Goal: Task Accomplishment & Management: Complete application form

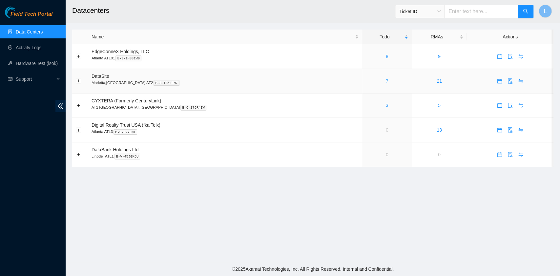
click at [386, 81] on link "7" at bounding box center [387, 80] width 3 height 5
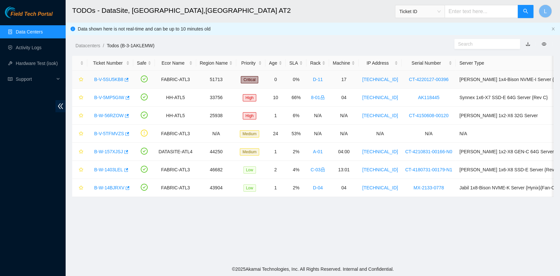
click at [114, 80] on link "B-V-5SU5KB8" at bounding box center [108, 79] width 29 height 5
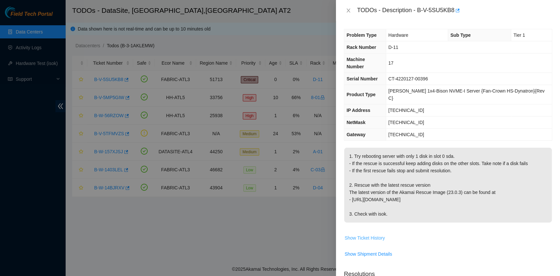
click at [375, 234] on span "Show Ticket History" at bounding box center [365, 237] width 40 height 7
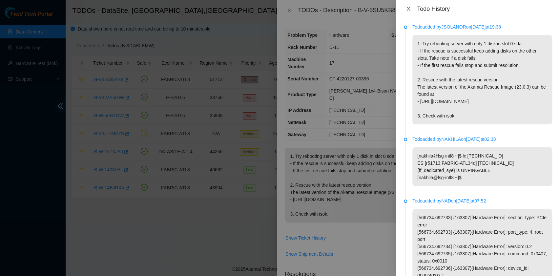
click at [408, 9] on icon "close" at bounding box center [409, 9] width 4 height 4
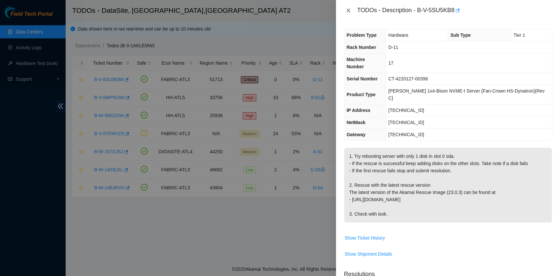
click at [348, 13] on button "Close" at bounding box center [348, 11] width 9 height 6
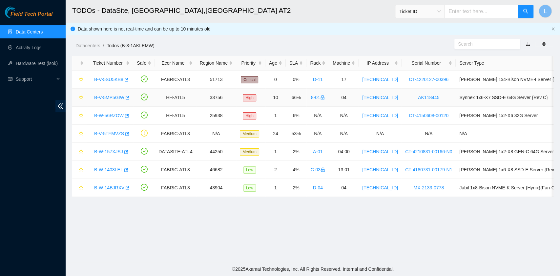
click at [116, 96] on link "B-V-5MP5GIW" at bounding box center [109, 97] width 30 height 5
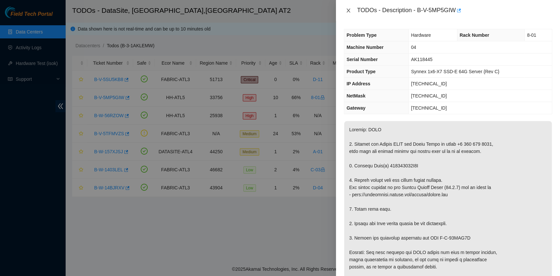
click at [348, 9] on icon "close" at bounding box center [348, 10] width 5 height 5
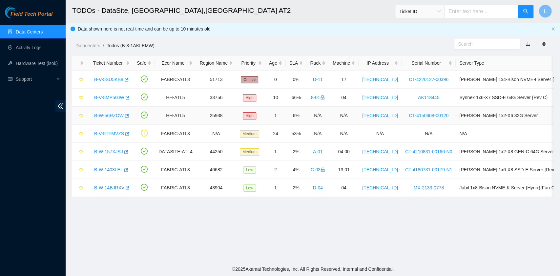
click at [120, 116] on link "B-W-56RZOW" at bounding box center [109, 115] width 30 height 5
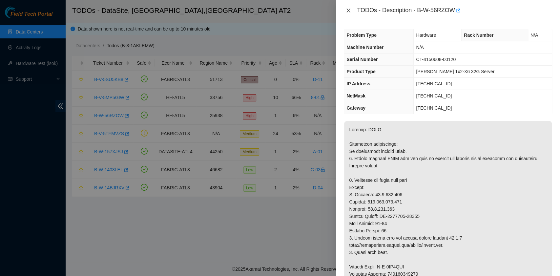
click at [347, 9] on icon "close" at bounding box center [348, 10] width 5 height 5
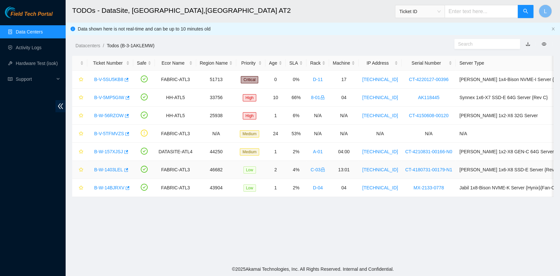
click at [105, 169] on link "B-W-1403LEL" at bounding box center [108, 169] width 29 height 5
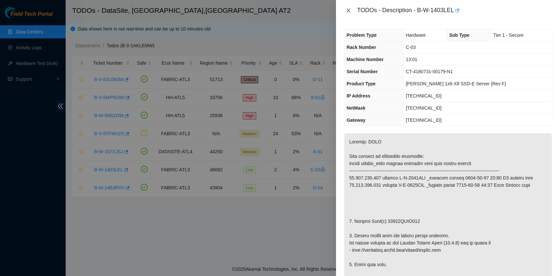
click at [350, 11] on icon "close" at bounding box center [348, 10] width 5 height 5
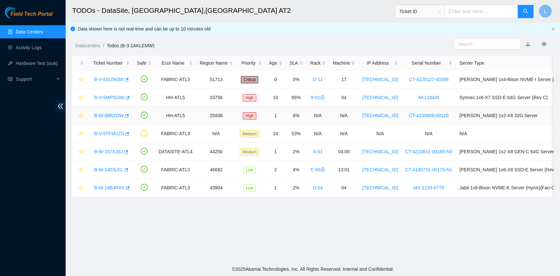
click at [116, 116] on link "B-W-56RZOW" at bounding box center [109, 115] width 30 height 5
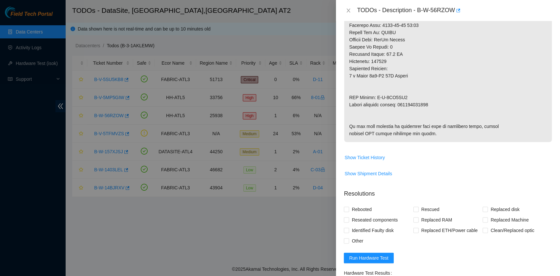
scroll to position [394, 0]
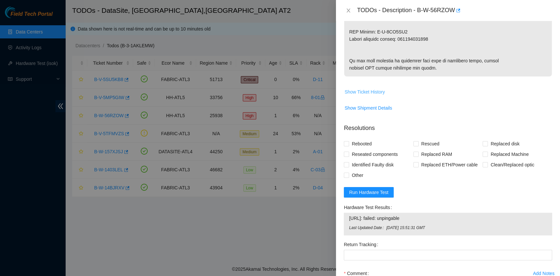
click at [382, 95] on span "Show Ticket History" at bounding box center [365, 91] width 40 height 7
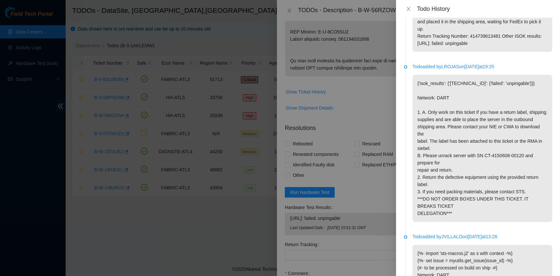
scroll to position [831, 0]
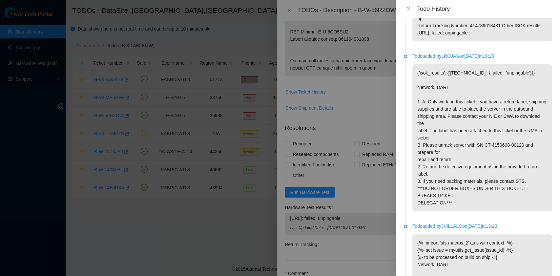
click at [414, 12] on div "Todo History" at bounding box center [478, 8] width 148 height 7
click at [407, 11] on icon "close" at bounding box center [409, 9] width 4 height 4
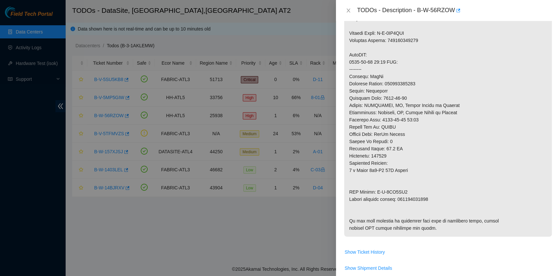
scroll to position [87, 0]
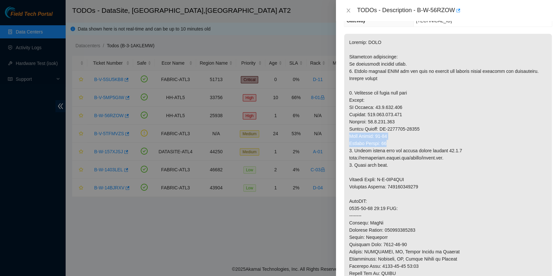
drag, startPoint x: 350, startPoint y: 143, endPoint x: 391, endPoint y: 147, distance: 41.3
click at [391, 147] on p at bounding box center [448, 208] width 208 height 349
copy p "Rack Number: 15-05 Machine Number: 04"
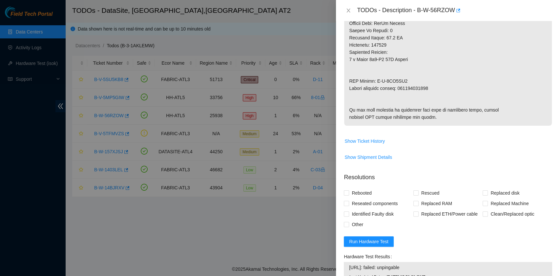
scroll to position [394, 0]
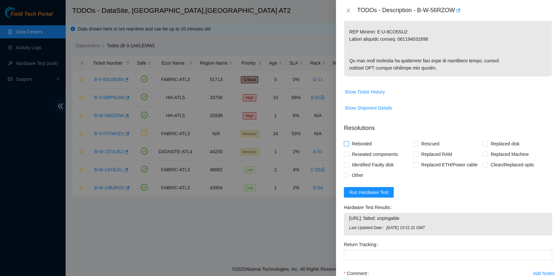
click at [364, 149] on span "Rebooted" at bounding box center [361, 143] width 25 height 11
click at [348, 146] on input "Rebooted" at bounding box center [346, 143] width 5 height 5
checkbox input "true"
click at [483, 156] on input "Replaced Machine" at bounding box center [485, 154] width 5 height 5
checkbox input "true"
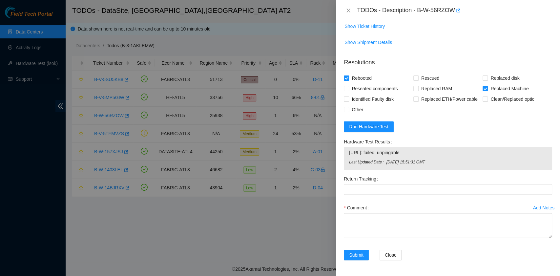
scroll to position [494, 0]
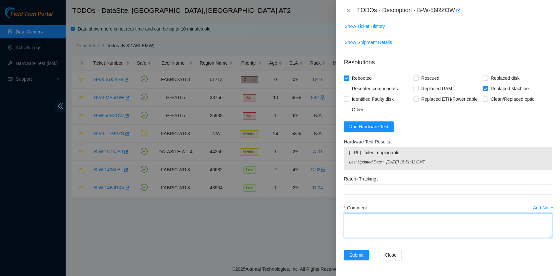
click at [395, 223] on textarea "Comment" at bounding box center [448, 225] width 208 height 25
paste textarea "B-W-56RZOW rack# 15-05 machine# 04 Received back the server that has sent on Ju…"
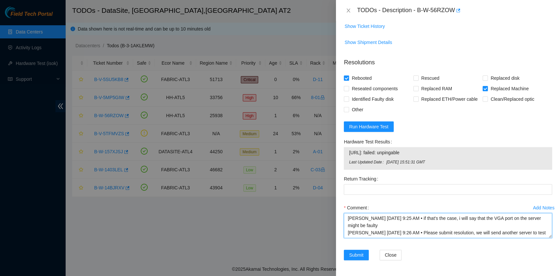
scroll to position [55, 0]
drag, startPoint x: 479, startPoint y: 231, endPoint x: 482, endPoint y: 222, distance: 9.0
click at [482, 222] on textarea "B-W-56RZOW rack# 15-05 machine# 04 Received back the server that has sent on Ju…" at bounding box center [448, 225] width 208 height 25
click at [347, 217] on textarea "B-W-56RZOW rack# 15-05 machine# 04 Received back the server that has sent on Ju…" at bounding box center [448, 225] width 208 height 25
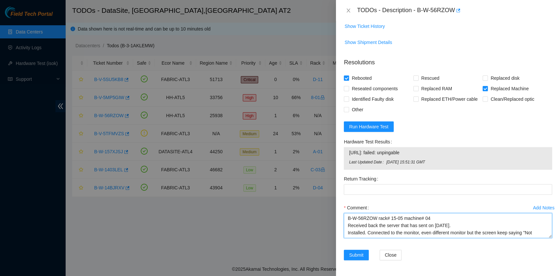
paste textarea "the VGA port on the server might be faulty"
type textarea "Faulty VGA port on the server. B-W-56RZOW rack# 15-05 machine# 04 Received back…"
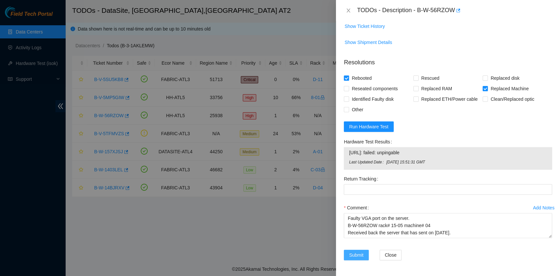
click at [358, 255] on span "Submit" at bounding box center [356, 254] width 14 height 7
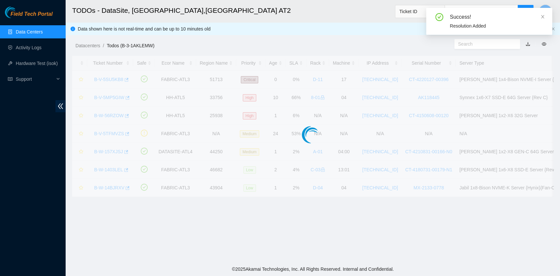
scroll to position [148, 0]
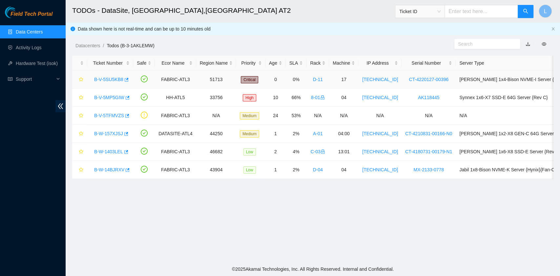
click at [108, 80] on link "B-V-5SU5KB8" at bounding box center [108, 79] width 29 height 5
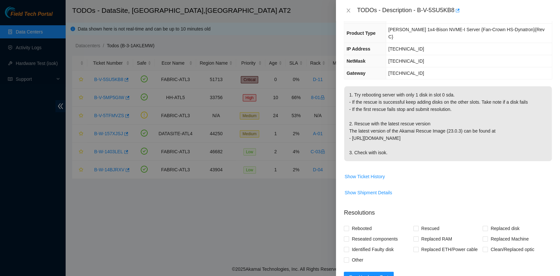
scroll to position [0, 0]
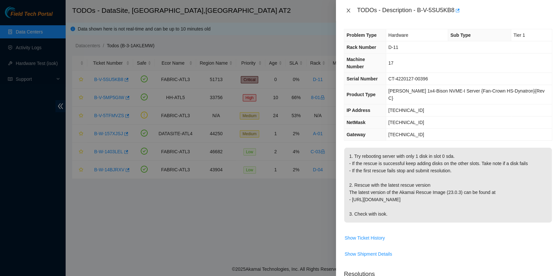
click at [351, 9] on button "Close" at bounding box center [348, 11] width 9 height 6
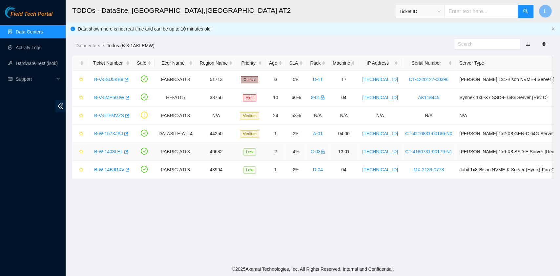
click at [118, 151] on link "B-W-1403LEL" at bounding box center [108, 151] width 29 height 5
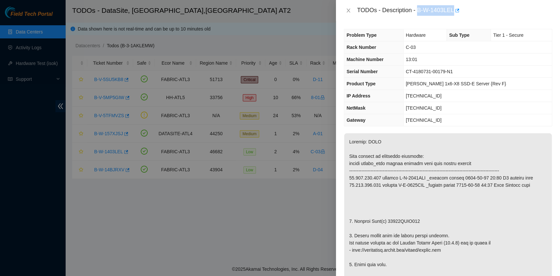
drag, startPoint x: 418, startPoint y: 12, endPoint x: 453, endPoint y: 15, distance: 34.9
click at [453, 15] on div "TODOs - Description - B-W-1403LEL" at bounding box center [454, 10] width 195 height 11
copy div "B-W-1403LEL"
drag, startPoint x: 356, startPoint y: 221, endPoint x: 372, endPoint y: 217, distance: 16.8
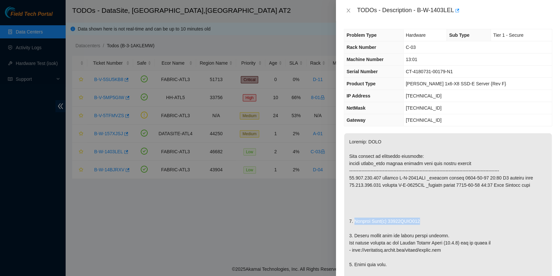
drag, startPoint x: 353, startPoint y: 221, endPoint x: 419, endPoint y: 219, distance: 66.3
copy p "Replace Disk(s) 18241CECD222"
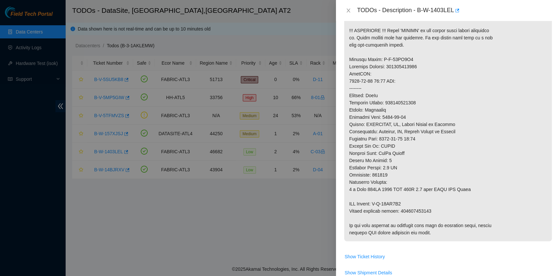
scroll to position [350, 0]
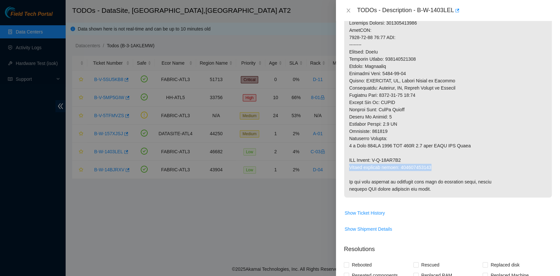
drag, startPoint x: 350, startPoint y: 166, endPoint x: 429, endPoint y: 165, distance: 79.1
copy p "Return tracking number: 473665213109"
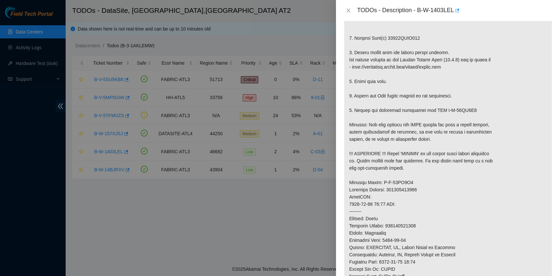
scroll to position [175, 0]
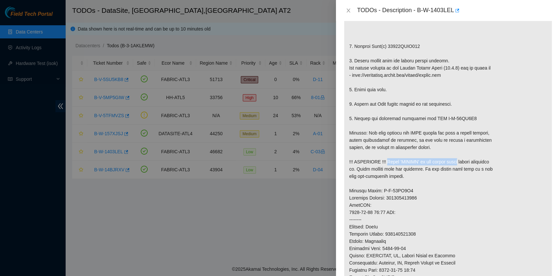
drag, startPoint x: 386, startPoint y: 159, endPoint x: 457, endPoint y: 161, distance: 70.9
click at [457, 161] on p at bounding box center [448, 165] width 208 height 414
copy p "Write 'SECURE' on the broken drive"
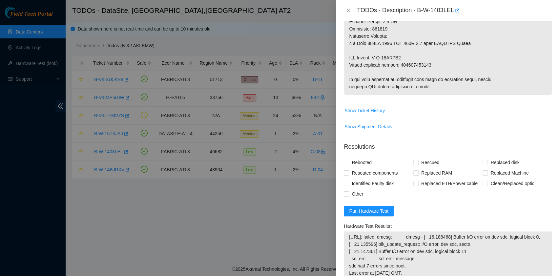
scroll to position [481, 0]
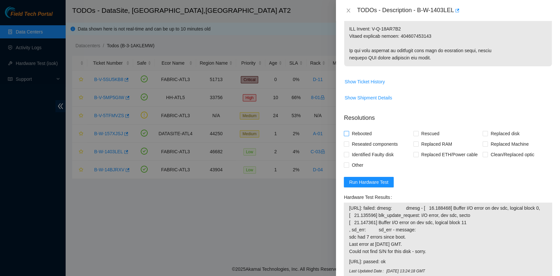
click at [369, 134] on span "Rebooted" at bounding box center [361, 133] width 25 height 11
click at [348, 134] on input "Rebooted" at bounding box center [346, 133] width 5 height 5
checkbox input "true"
click at [414, 133] on input "Rescued" at bounding box center [415, 133] width 5 height 5
checkbox input "true"
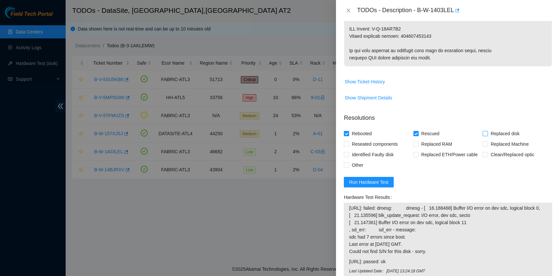
click at [483, 133] on input "Replaced disk" at bounding box center [485, 133] width 5 height 5
checkbox input "true"
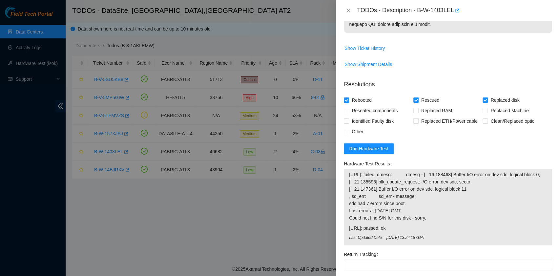
scroll to position [525, 0]
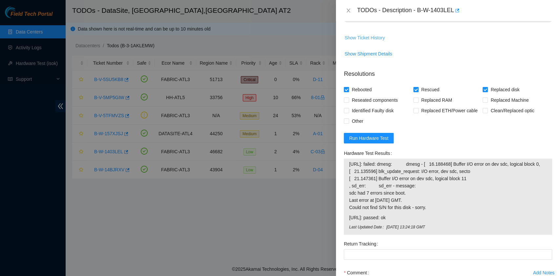
click at [373, 38] on span "Show Ticket History" at bounding box center [365, 37] width 40 height 7
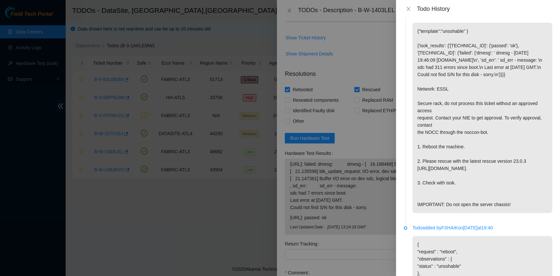
scroll to position [1431, 0]
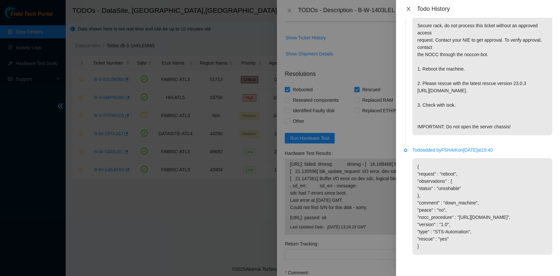
click at [409, 9] on icon "close" at bounding box center [408, 8] width 5 height 5
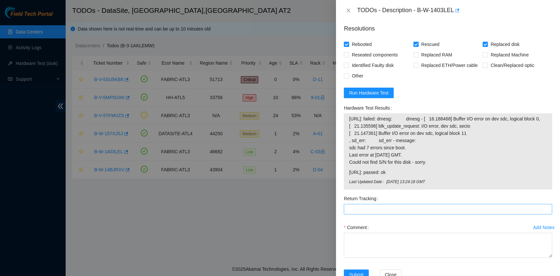
scroll to position [596, 0]
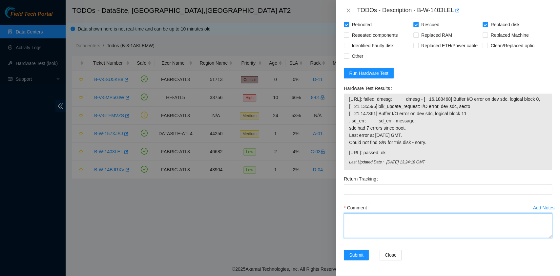
click at [364, 225] on textarea "Comment" at bounding box center [448, 225] width 208 height 25
paste textarea "B-W-1403LEL rack# C-03 machine# 13:01 ESSL security rack Replaced disk 18241CEC…"
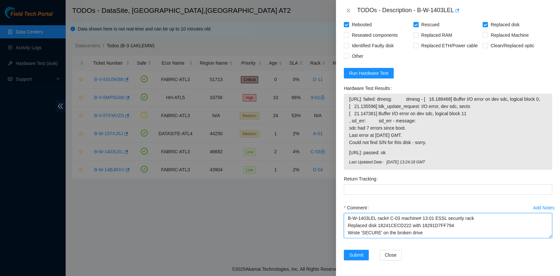
scroll to position [12, 0]
drag, startPoint x: 436, startPoint y: 227, endPoint x: 399, endPoint y: 230, distance: 36.9
click at [399, 230] on textarea "B-W-1403LEL rack# C-03 machine# 13:01 ESSL security rack Replaced disk 18241CEC…" at bounding box center [448, 225] width 208 height 25
type textarea "B-W-1403LEL rack# C-03 machine# 13:01 ESSL security rack Replaced disk 18241CEC…"
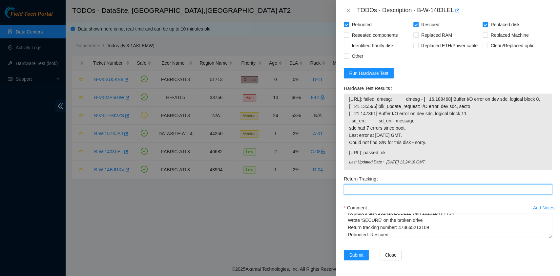
click at [383, 190] on Tracking "Return Tracking" at bounding box center [448, 189] width 208 height 11
paste Tracking "473665213109"
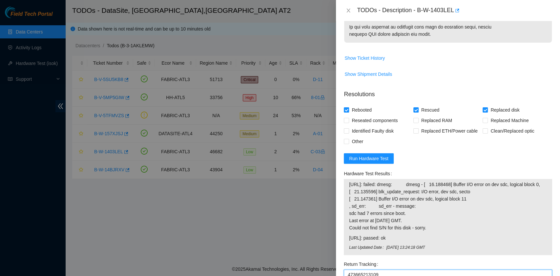
scroll to position [421, 0]
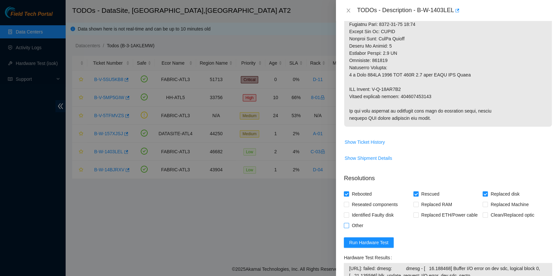
type Tracking "473665213109"
click at [359, 226] on span "Other" at bounding box center [357, 225] width 17 height 11
click at [348, 226] on input "Other" at bounding box center [346, 225] width 5 height 5
checkbox input "true"
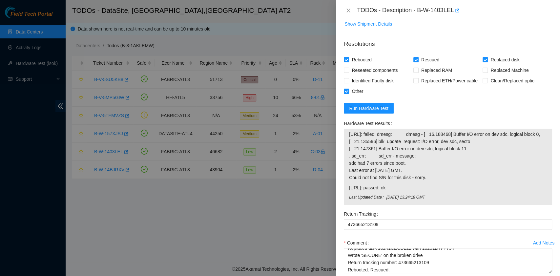
scroll to position [596, 0]
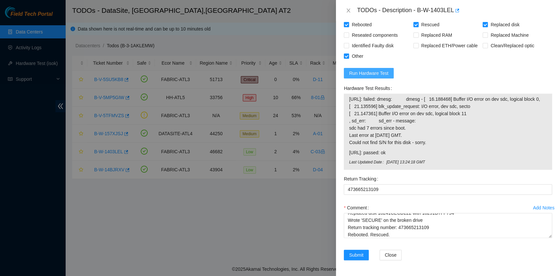
click at [380, 70] on span "Run Hardware Test" at bounding box center [368, 73] width 39 height 7
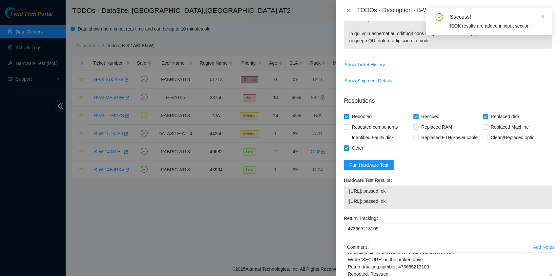
scroll to position [536, 0]
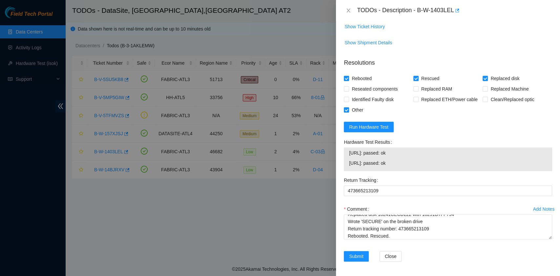
drag, startPoint x: 410, startPoint y: 161, endPoint x: 343, endPoint y: 158, distance: 67.0
click at [343, 158] on div "Hardware Test Results 23.192.151.156: passed: ok 23.192.151.157: passed: ok" at bounding box center [448, 156] width 214 height 38
copy tbody "23.192.151.156: passed: ok 23.192.151.157: passed: ok"
click at [396, 233] on textarea "B-W-1403LEL rack# C-03 machine# 13:01 ESSL security rack Replaced disk 18241CEC…" at bounding box center [448, 226] width 208 height 25
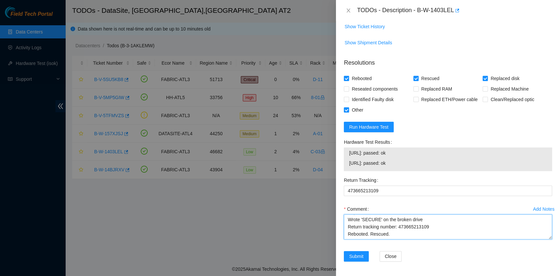
paste textarea "23.192.151.156: passed: ok 23.192.151.157: passed: ok"
type textarea "B-W-1403LEL rack# C-03 machine# 13:01 ESSL security rack Replaced disk 18241CEC…"
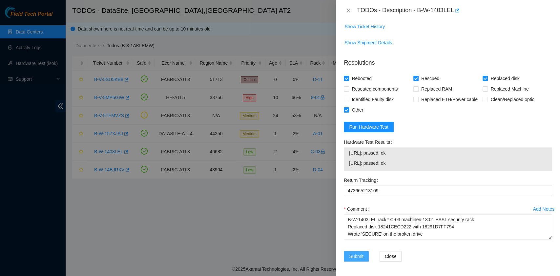
click at [358, 255] on span "Submit" at bounding box center [356, 256] width 14 height 7
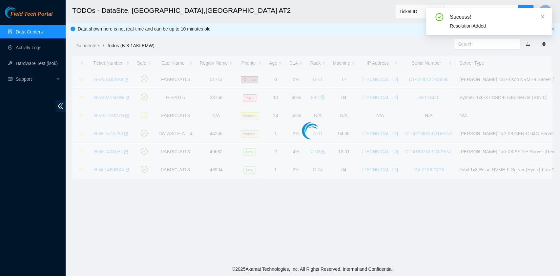
scroll to position [149, 0]
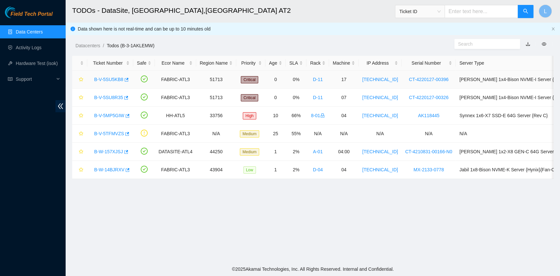
click at [120, 80] on link "B-V-5SU5KB8" at bounding box center [108, 79] width 29 height 5
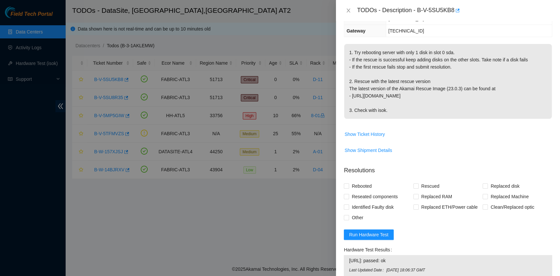
scroll to position [0, 0]
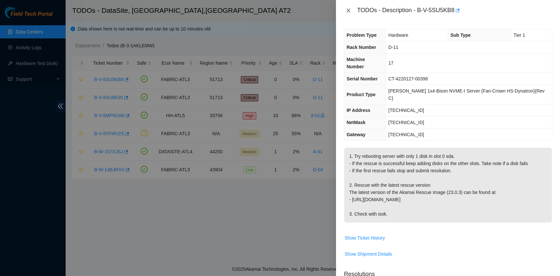
click at [348, 9] on icon "close" at bounding box center [348, 10] width 5 height 5
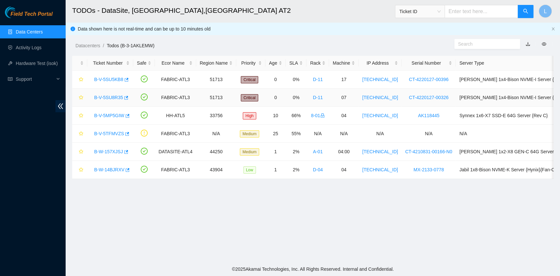
click at [105, 96] on link "B-V-5SU8R35" at bounding box center [108, 97] width 29 height 5
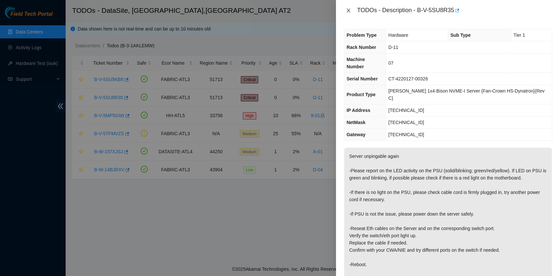
click at [347, 11] on icon "close" at bounding box center [348, 10] width 5 height 5
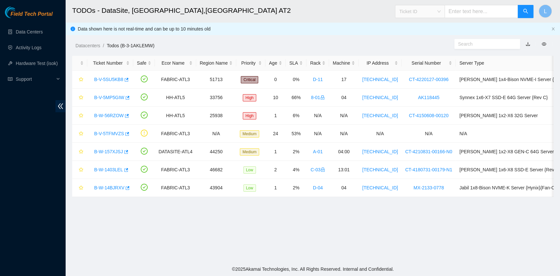
click at [445, 12] on div "Ticket ID" at bounding box center [419, 11] width 49 height 11
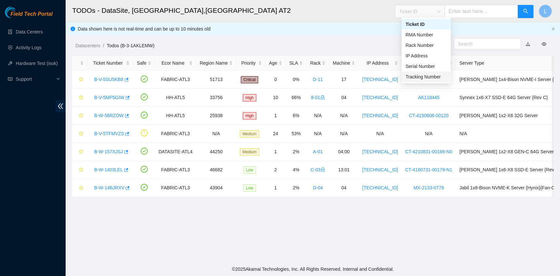
click at [433, 76] on div "Tracking Number" at bounding box center [426, 76] width 41 height 7
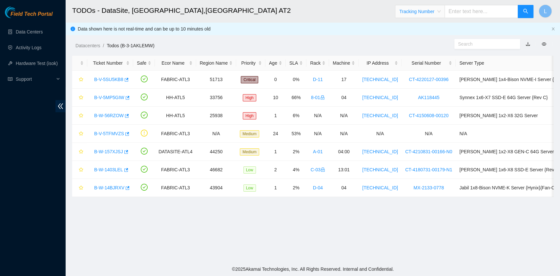
click at [461, 14] on input "text" at bounding box center [482, 11] width 74 height 13
type input "739263647997"
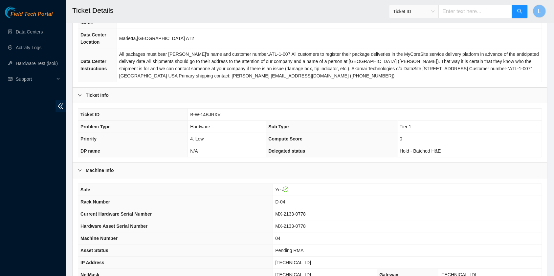
scroll to position [87, 0]
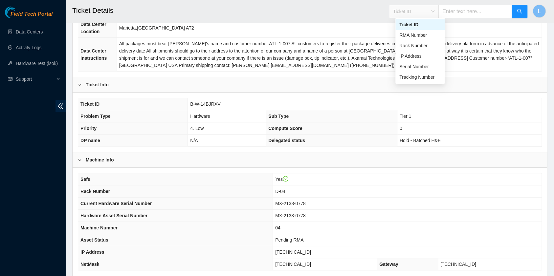
click at [434, 9] on span "Ticket ID" at bounding box center [413, 12] width 41 height 10
click at [426, 77] on div "Tracking Number" at bounding box center [419, 77] width 41 height 7
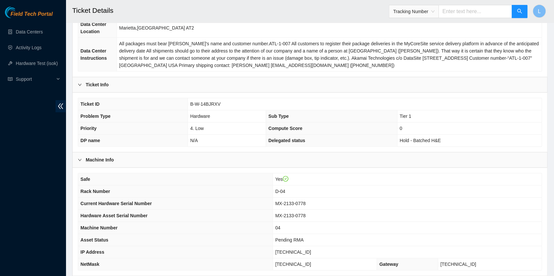
click at [459, 12] on input "text" at bounding box center [475, 11] width 74 height 13
type input "414739615337"
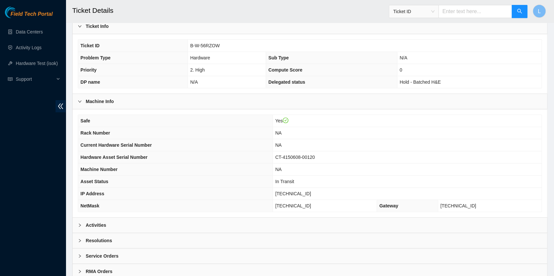
scroll to position [166, 0]
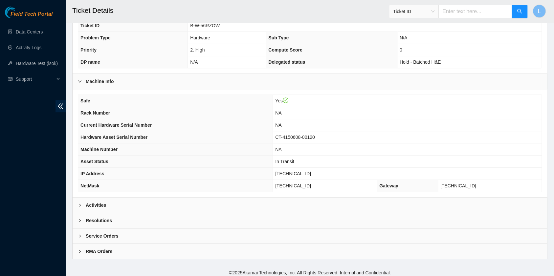
click at [80, 203] on icon "right" at bounding box center [80, 205] width 4 height 4
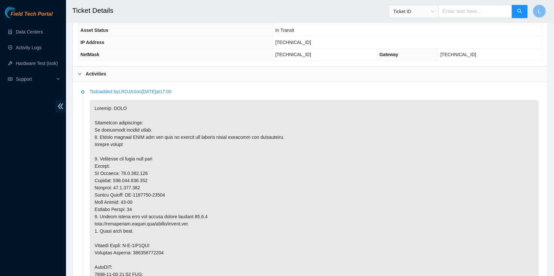
scroll to position [55, 0]
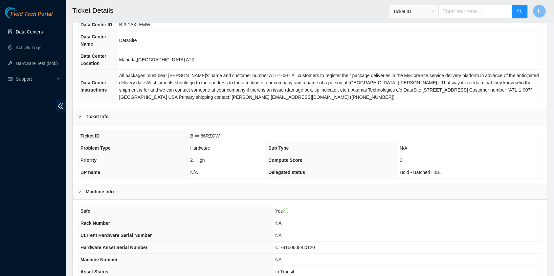
click at [37, 34] on link "Data Centers" at bounding box center [29, 31] width 27 height 5
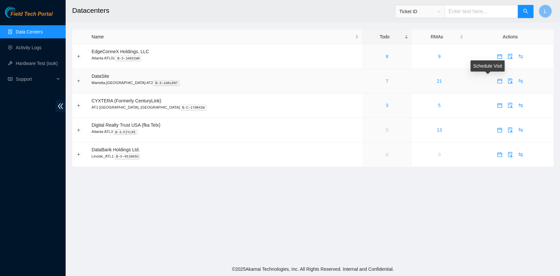
click at [497, 82] on icon "calendar" at bounding box center [499, 80] width 5 height 5
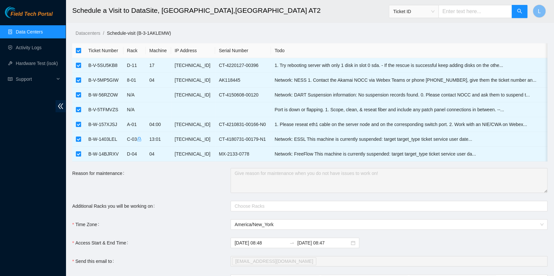
click at [77, 51] on input "checkbox" at bounding box center [78, 50] width 5 height 5
checkbox input "false"
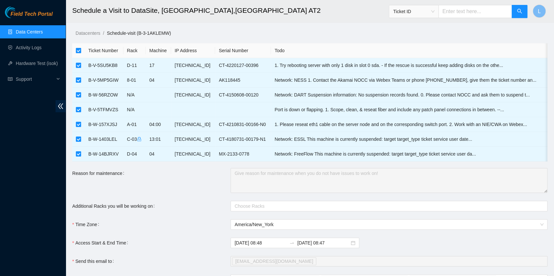
checkbox input "false"
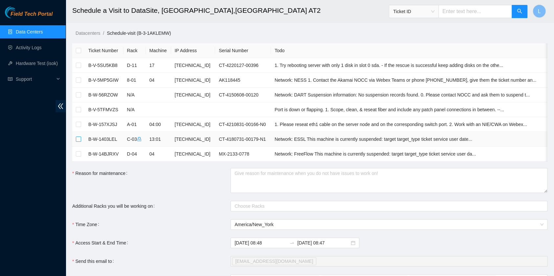
click at [79, 139] on input "checkbox" at bounding box center [78, 139] width 5 height 5
checkbox input "true"
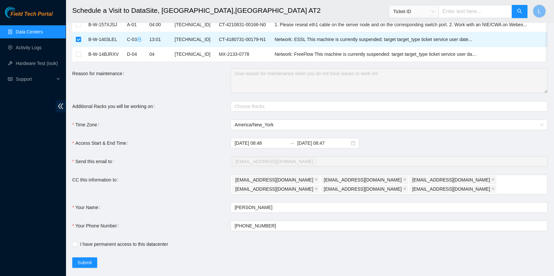
scroll to position [112, 0]
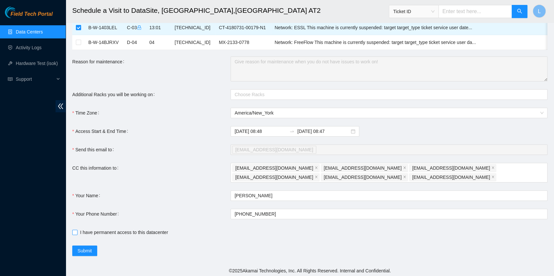
click at [108, 230] on span "I have permanent access to this datacenter" at bounding box center [123, 232] width 93 height 7
click at [77, 230] on input "I have permanent access to this datacenter" at bounding box center [74, 232] width 5 height 5
checkbox input "true"
click at [87, 249] on span "Submit" at bounding box center [84, 250] width 14 height 7
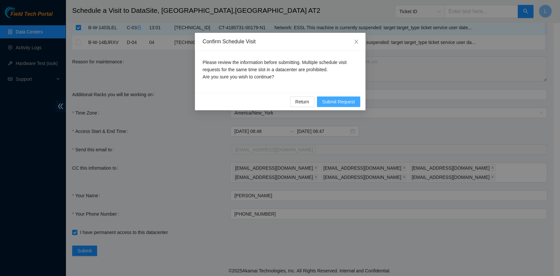
click at [334, 101] on span "Submit Request" at bounding box center [338, 101] width 33 height 7
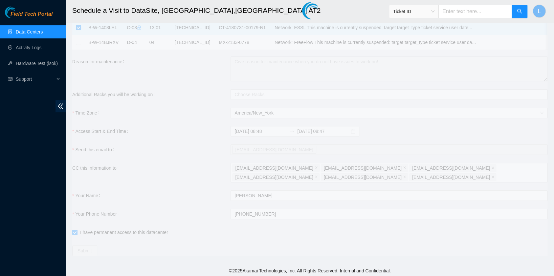
type input "2025-09-05 08:49"
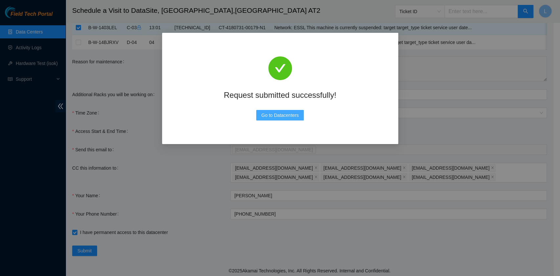
click at [274, 114] on span "Go to Datacenters" at bounding box center [280, 115] width 37 height 7
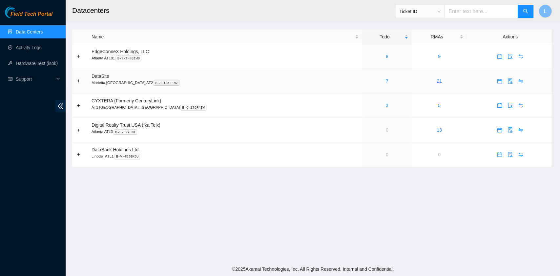
click at [366, 80] on div "7" at bounding box center [387, 80] width 42 height 7
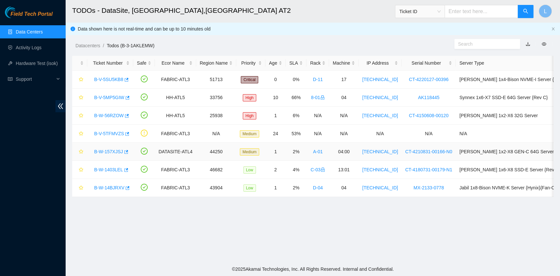
click at [119, 150] on link "B-W-157XJSJ" at bounding box center [108, 151] width 29 height 5
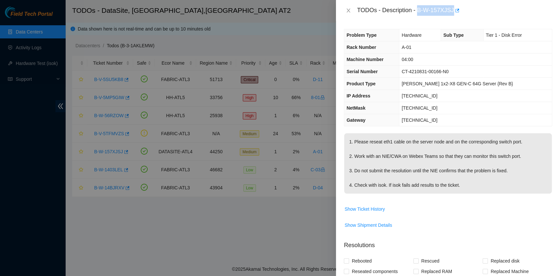
drag, startPoint x: 419, startPoint y: 11, endPoint x: 452, endPoint y: 10, distance: 33.1
click at [452, 10] on div "TODOs - Description - B-W-157XJSJ" at bounding box center [454, 10] width 195 height 11
copy div "B-W-157XJSJ"
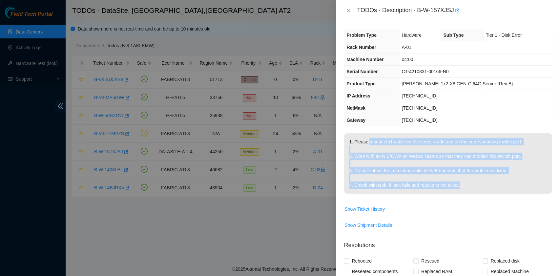
drag, startPoint x: 368, startPoint y: 141, endPoint x: 502, endPoint y: 187, distance: 141.9
click at [501, 187] on p "1. Please reseat eth1 cable on the server node and on the corresponding switch …" at bounding box center [448, 163] width 208 height 60
copy p "reseat eth1 cable on the server node and on the corresponding switch port. 2. W…"
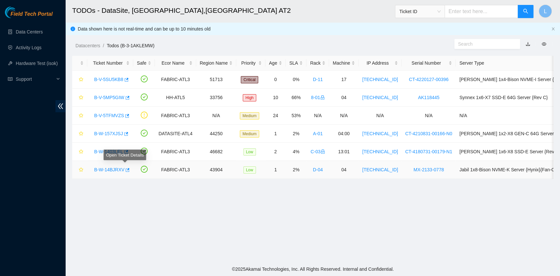
click at [119, 167] on link "B-W-14BJRXV" at bounding box center [109, 169] width 30 height 5
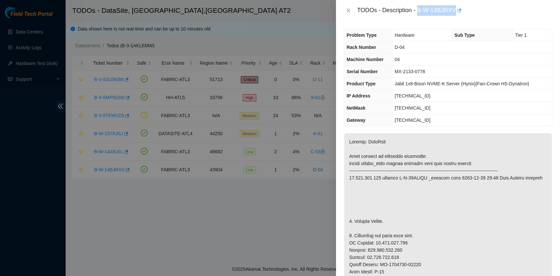
drag, startPoint x: 419, startPoint y: 11, endPoint x: 453, endPoint y: 14, distance: 34.9
click at [453, 14] on div "TODOs - Description - B-W-14BJRXV" at bounding box center [454, 10] width 195 height 11
copy div "B-W-14BJRXV"
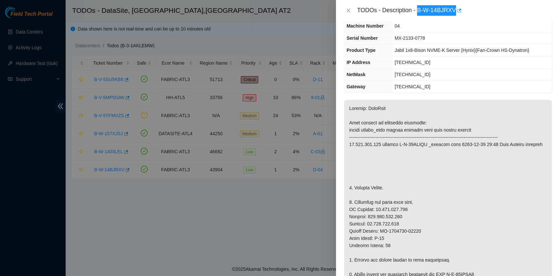
scroll to position [44, 0]
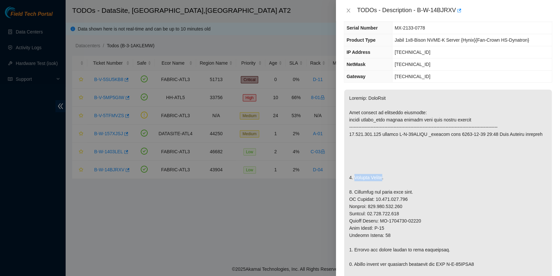
drag, startPoint x: 353, startPoint y: 185, endPoint x: 384, endPoint y: 185, distance: 30.2
copy p "Replace Server"
drag, startPoint x: 395, startPoint y: 29, endPoint x: 424, endPoint y: 30, distance: 28.9
click at [424, 30] on td "MX-2133-0778" at bounding box center [472, 28] width 160 height 12
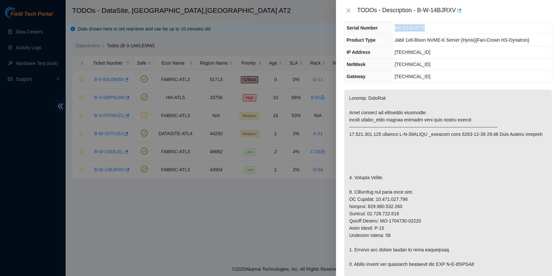
copy span "MX-2133-0778"
drag, startPoint x: 421, startPoint y: 225, endPoint x: 381, endPoint y: 228, distance: 40.8
copy p "CT-4210723-00059"
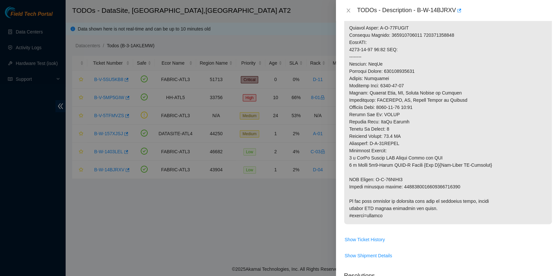
scroll to position [350, 0]
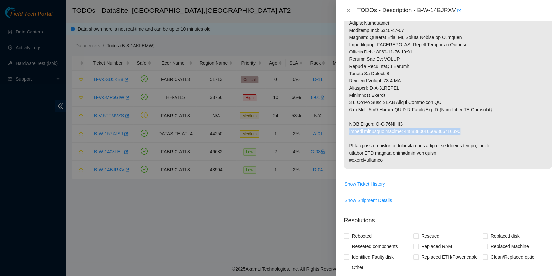
drag, startPoint x: 349, startPoint y: 137, endPoint x: 454, endPoint y: 137, distance: 105.3
copy p "Return tracking number: 9612018969028700239135"
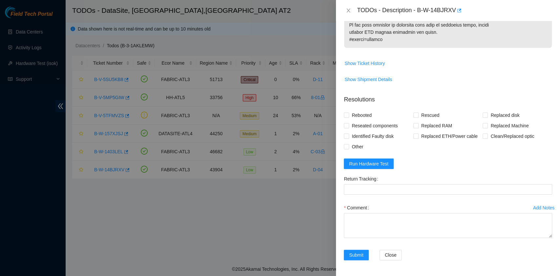
scroll to position [476, 0]
click at [369, 115] on span "Rebooted" at bounding box center [361, 115] width 25 height 11
click at [348, 115] on input "Rebooted" at bounding box center [346, 115] width 5 height 5
checkbox input "true"
click at [483, 128] on input "Replaced Machine" at bounding box center [485, 125] width 5 height 5
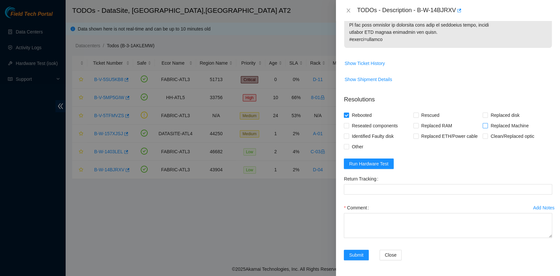
checkbox input "true"
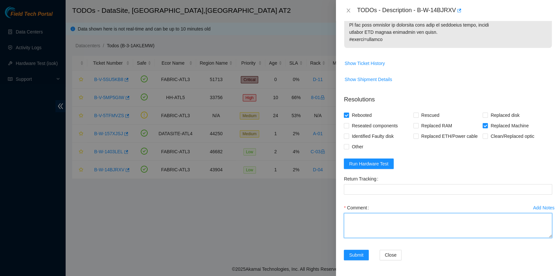
click at [355, 231] on textarea "Comment" at bounding box center [448, 225] width 208 height 25
paste textarea "B-W-14BJRXV rack# D-04 machine# 04 Replaced Server S/N MX-2133-0778 with CT-421…"
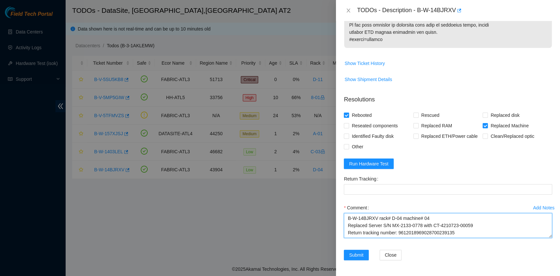
scroll to position [5, 0]
drag, startPoint x: 458, startPoint y: 228, endPoint x: 399, endPoint y: 228, distance: 59.1
click at [399, 228] on textarea "B-W-14BJRXV rack# D-04 machine# 04 Replaced Server S/N MX-2133-0778 with CT-421…" at bounding box center [448, 225] width 208 height 25
type textarea "B-W-14BJRXV rack# D-04 machine# 04 Replaced Server S/N MX-2133-0778 with CT-421…"
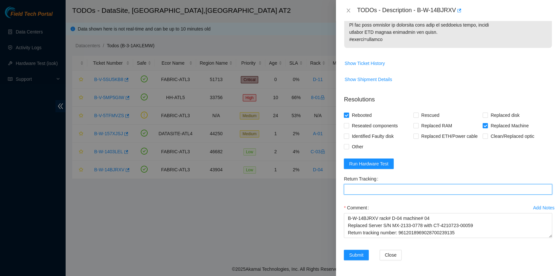
click at [380, 188] on Tracking "Return Tracking" at bounding box center [448, 189] width 208 height 11
paste Tracking "9612018969028700239135"
type Tracking "9612018969028700239135"
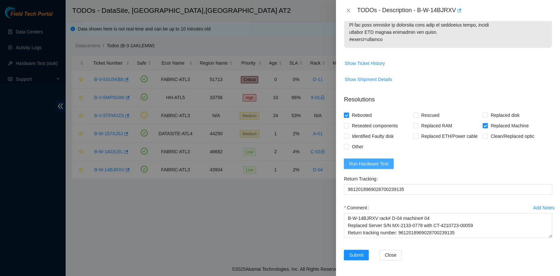
click at [369, 165] on span "Run Hardware Test" at bounding box center [368, 163] width 39 height 7
click at [371, 63] on span "Show Ticket History" at bounding box center [365, 63] width 40 height 7
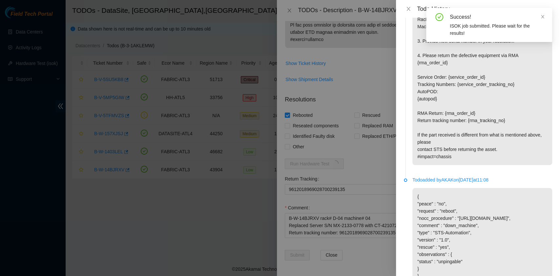
scroll to position [519, 0]
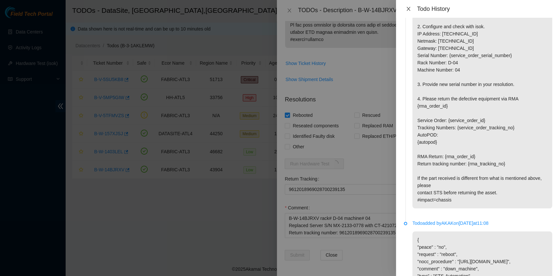
click at [409, 10] on icon "close" at bounding box center [408, 8] width 5 height 5
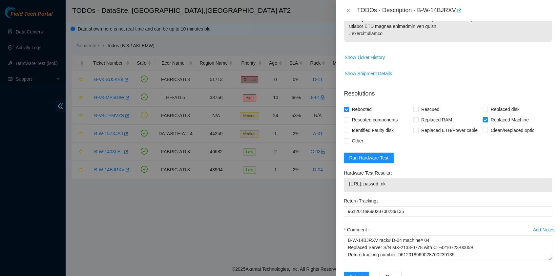
drag, startPoint x: 405, startPoint y: 189, endPoint x: 347, endPoint y: 195, distance: 57.7
click at [347, 192] on div "23.219.171.135: passed: ok" at bounding box center [448, 184] width 208 height 13
copy tbody "23.219.171.135: passed: ok"
click at [365, 260] on textarea "B-W-14BJRXV rack# D-04 machine# 04 Replaced Server S/N MX-2133-0778 with CT-421…" at bounding box center [448, 247] width 208 height 25
paste textarea "23.219.171.135: passed: ok"
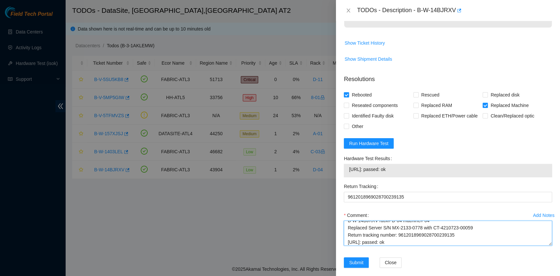
scroll to position [504, 0]
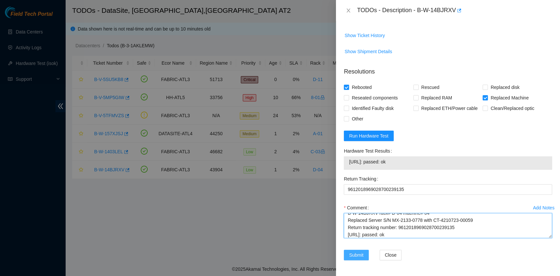
type textarea "B-W-14BJRXV rack# D-04 machine# 04 Replaced Server S/N MX-2133-0778 with CT-421…"
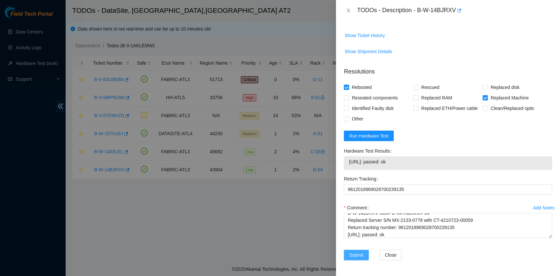
click at [365, 255] on button "Submit" at bounding box center [356, 255] width 25 height 11
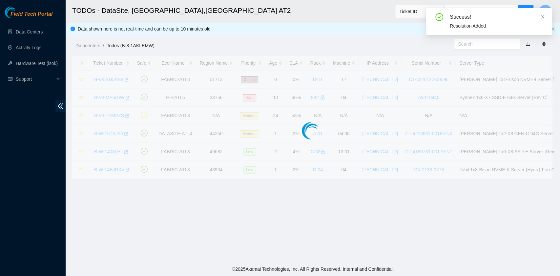
scroll to position [166, 0]
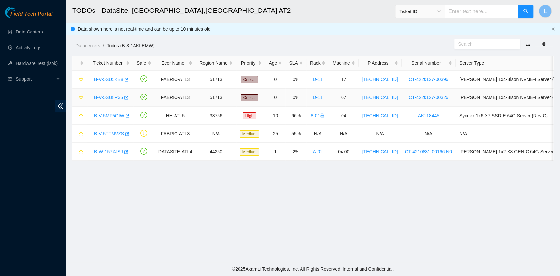
click at [114, 99] on link "B-V-5SU8R35" at bounding box center [108, 97] width 29 height 5
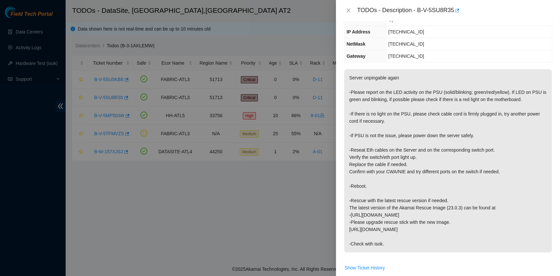
scroll to position [0, 0]
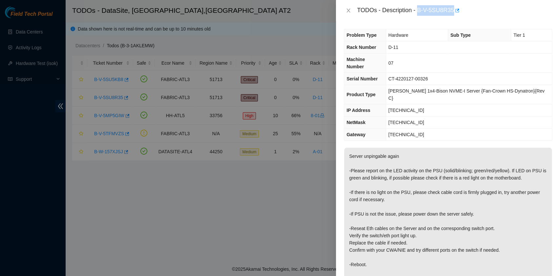
drag, startPoint x: 418, startPoint y: 11, endPoint x: 453, endPoint y: 11, distance: 34.8
click at [453, 11] on div "TODOs - Description - B-V-5SU8R35" at bounding box center [454, 10] width 195 height 11
copy div "B-V-5SU8R35"
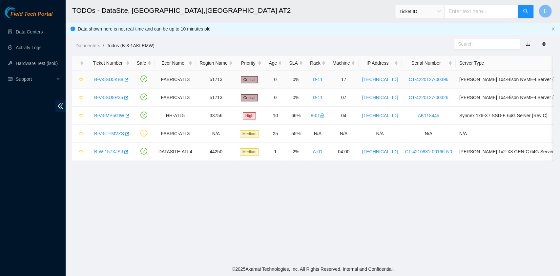
click at [114, 78] on link "B-V-5SU5KB8" at bounding box center [108, 79] width 29 height 5
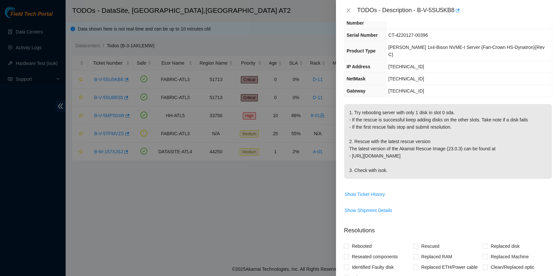
scroll to position [87, 0]
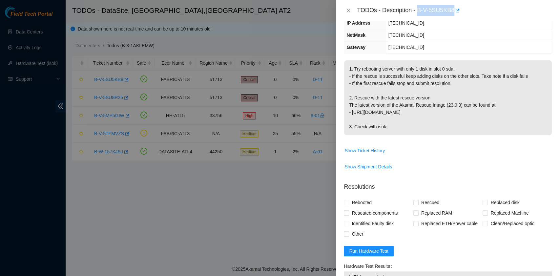
drag, startPoint x: 418, startPoint y: 9, endPoint x: 453, endPoint y: 14, distance: 35.8
click at [453, 14] on div "TODOs - Description - B-V-5SU5KB8" at bounding box center [454, 10] width 195 height 11
copy div "B-V-5SU5KB8"
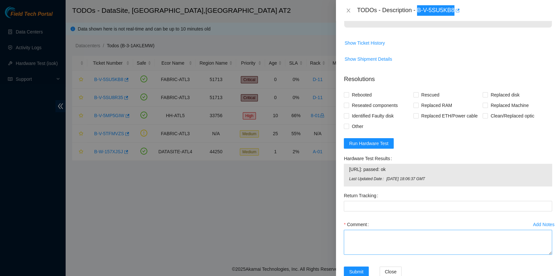
scroll to position [196, 0]
click at [373, 230] on textarea "Comment" at bounding box center [448, 241] width 208 height 25
paste textarea "B-V-5SU5KB8 rack# D-11 machine# 17 First rescue failed due, on the screen showe…"
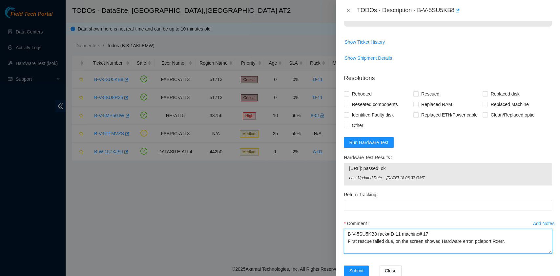
type textarea "B-V-5SU5KB8 rack# D-11 machine# 17 First rescue failed due, on the screen showe…"
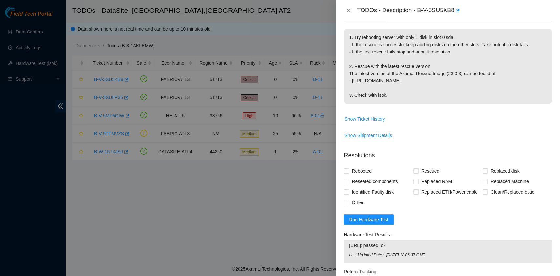
scroll to position [152, 0]
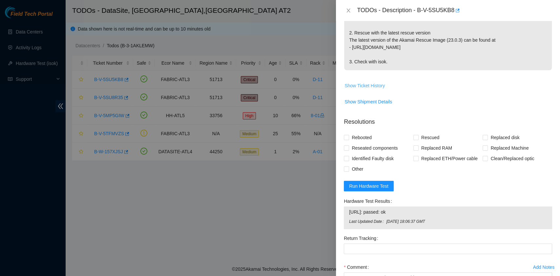
click at [363, 82] on span "Show Ticket History" at bounding box center [365, 85] width 40 height 7
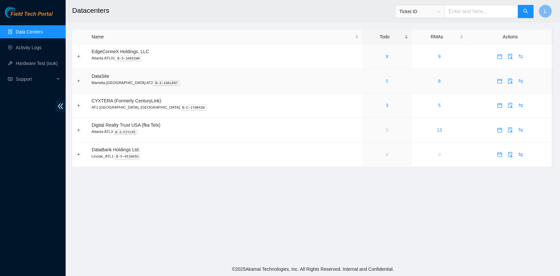
click at [386, 83] on link "5" at bounding box center [387, 80] width 3 height 5
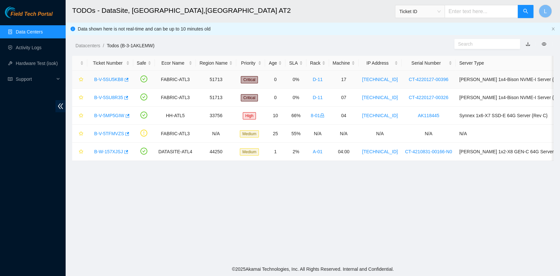
click at [117, 80] on link "B-V-5SU5KB8" at bounding box center [108, 79] width 29 height 5
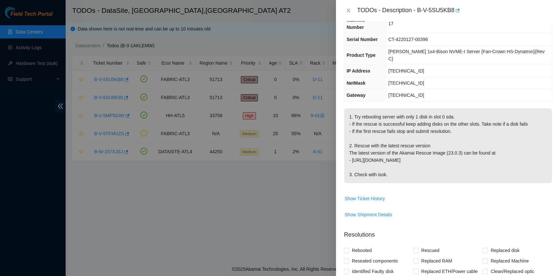
scroll to position [87, 0]
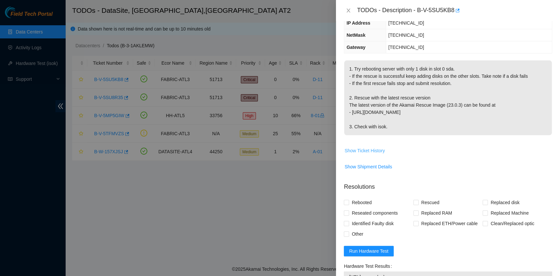
click at [374, 147] on span "Show Ticket History" at bounding box center [365, 150] width 40 height 7
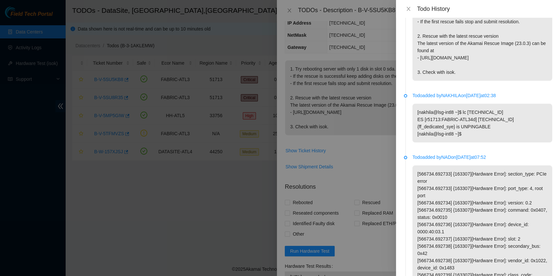
scroll to position [0, 0]
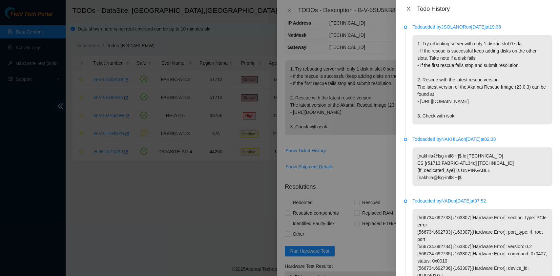
click at [406, 8] on icon "close" at bounding box center [408, 8] width 5 height 5
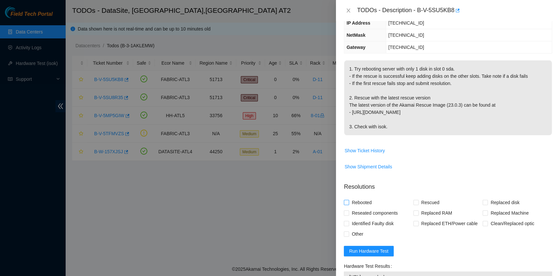
click at [367, 197] on span "Rebooted" at bounding box center [361, 202] width 25 height 11
click at [348, 200] on input "Rebooted" at bounding box center [346, 202] width 5 height 5
checkbox input "true"
click at [419, 197] on span "Rescued" at bounding box center [430, 202] width 23 height 11
click at [417, 200] on input "Rescued" at bounding box center [415, 202] width 5 height 5
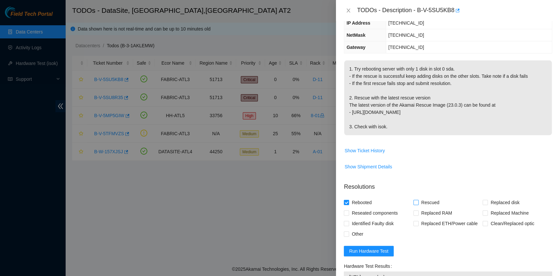
checkbox input "true"
click at [348, 231] on span at bounding box center [346, 233] width 5 height 5
click at [348, 231] on input "Other" at bounding box center [346, 233] width 5 height 5
checkbox input "true"
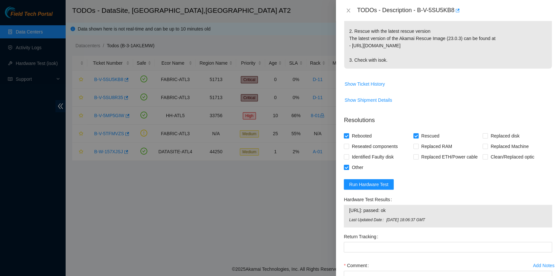
scroll to position [196, 0]
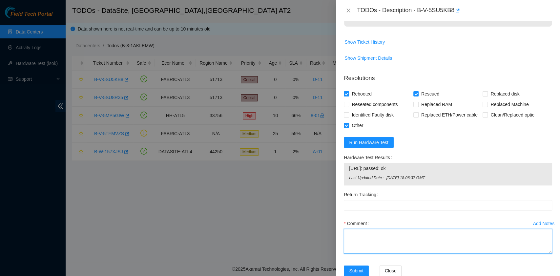
click at [364, 229] on textarea "Comment" at bounding box center [448, 241] width 208 height 25
paste textarea "B-V-5SU5KB8 rack# D-11 machine# 17 First rescue failed due, on the screen showe…"
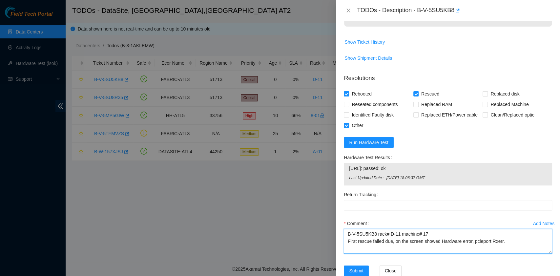
click at [393, 233] on textarea "B-V-5SU5KB8 rack# D-11 machine# 17 First rescue failed due, on the screen showe…" at bounding box center [448, 241] width 208 height 25
type textarea "B-V-5SU5KB8 rack# D-11 machine# 17 First rescue failed due, on the screen showe…"
click at [356, 267] on span "Submit" at bounding box center [356, 270] width 14 height 7
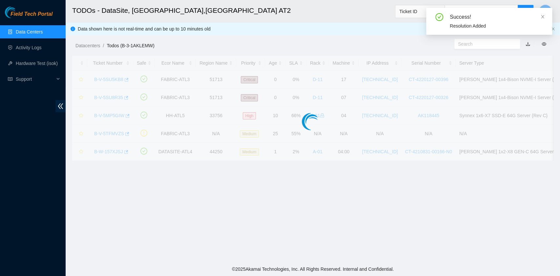
scroll to position [148, 0]
